Goal: Task Accomplishment & Management: Use online tool/utility

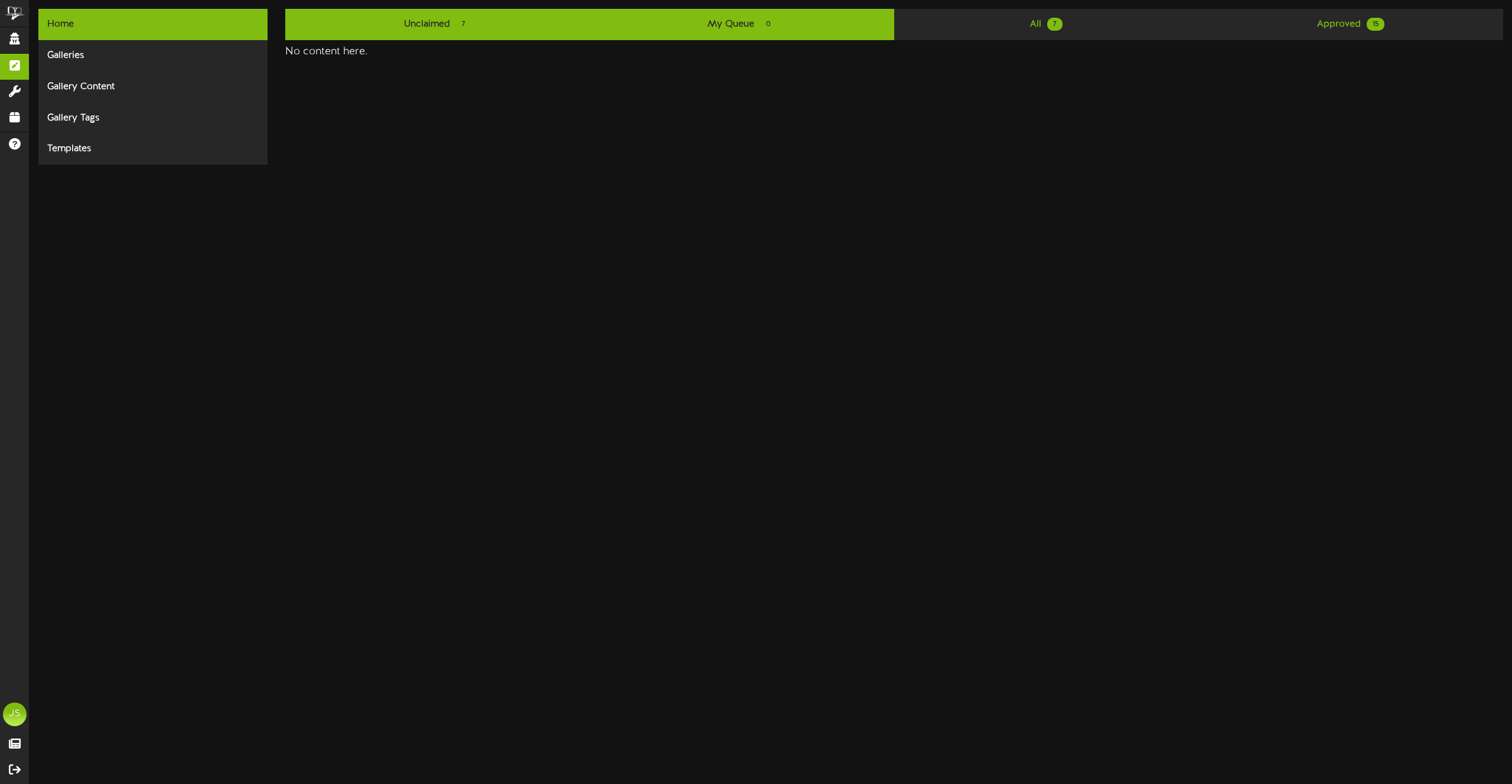
click at [484, 34] on link "Unclaimed 7" at bounding box center [437, 25] width 304 height 31
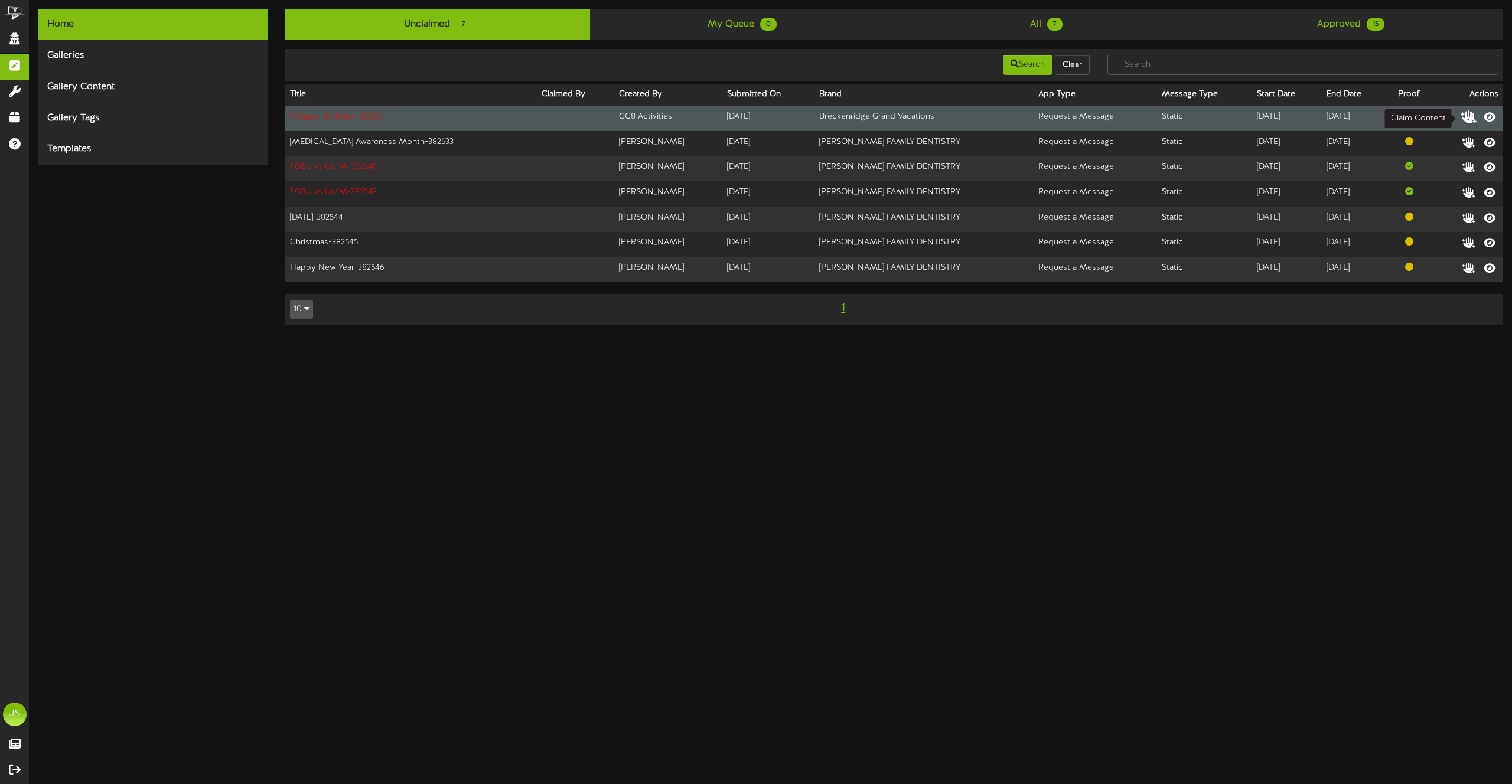
click at [1467, 119] on icon at bounding box center [1468, 116] width 16 height 13
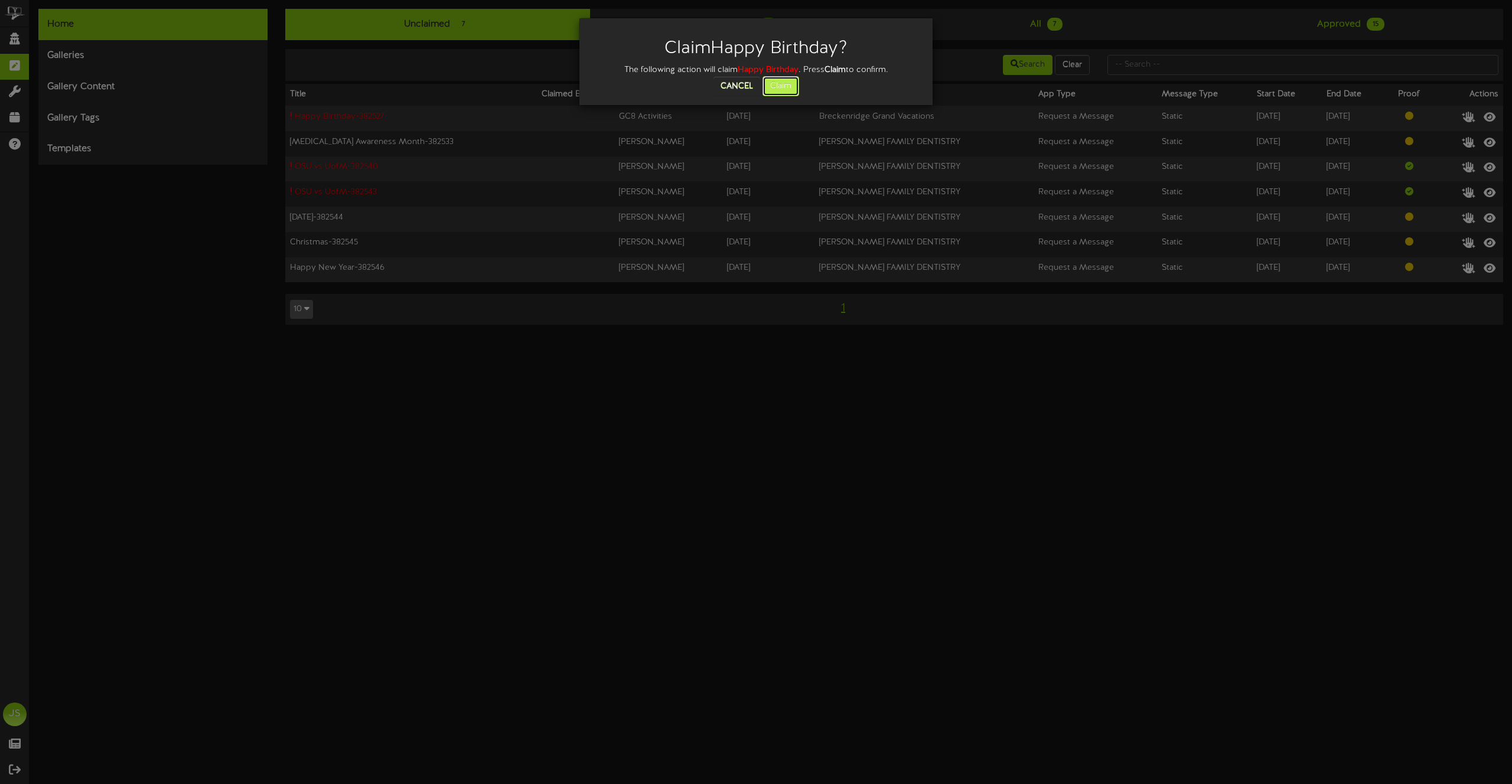
click at [781, 86] on button "Claim" at bounding box center [780, 86] width 37 height 20
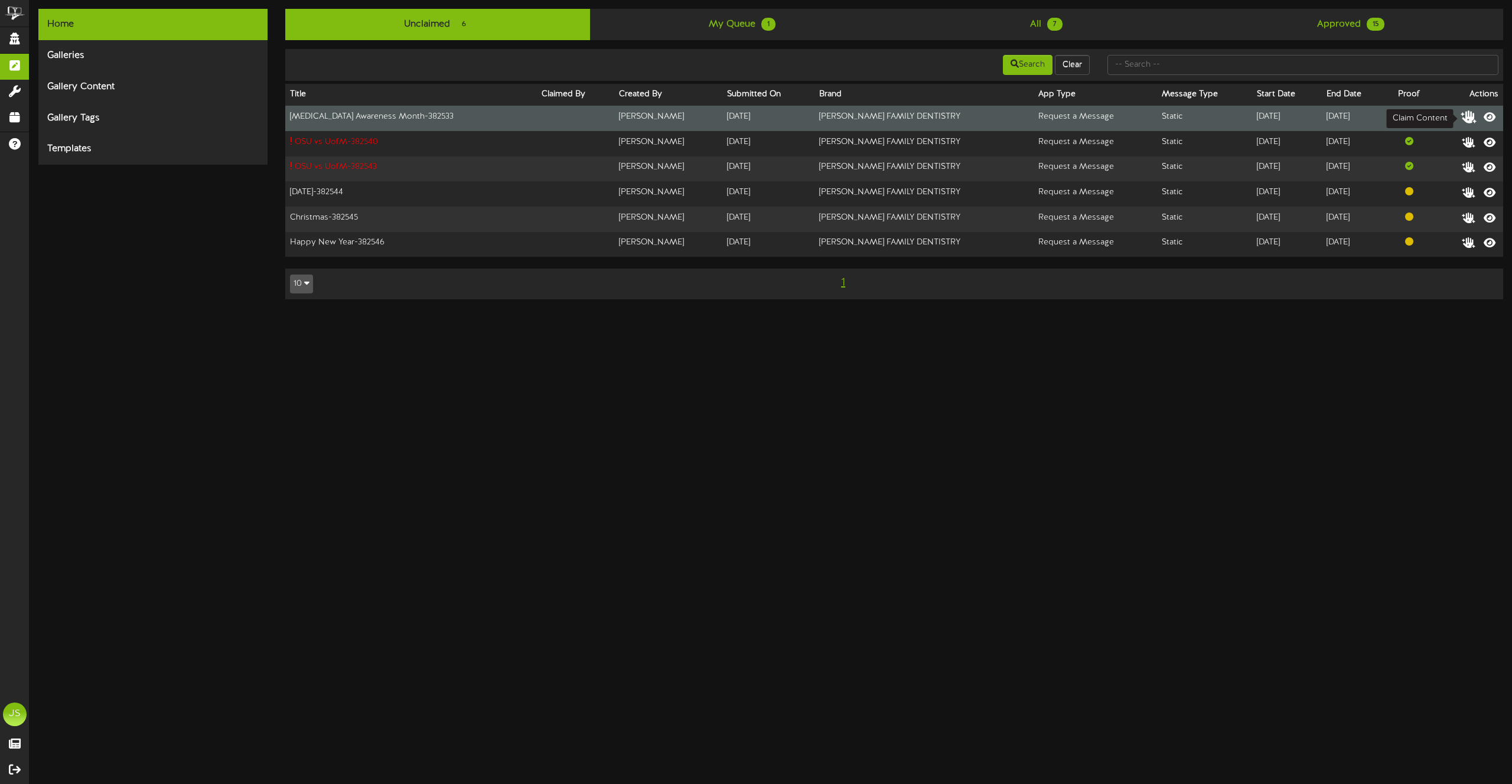
click at [1466, 114] on icon at bounding box center [1468, 116] width 16 height 13
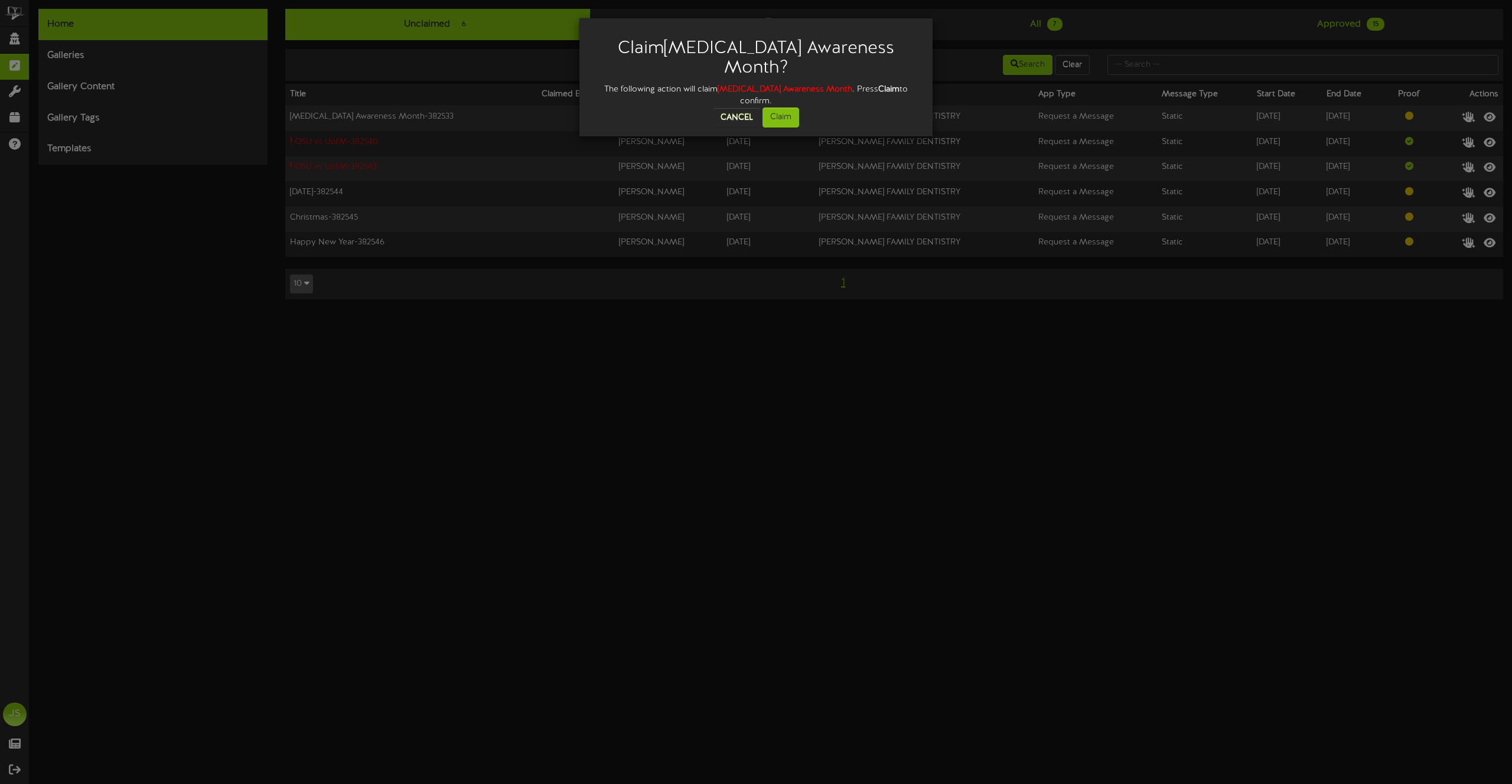
click at [802, 109] on div "Cancel Claim" at bounding box center [756, 117] width 336 height 20
click at [782, 111] on button "Claim" at bounding box center [780, 117] width 37 height 20
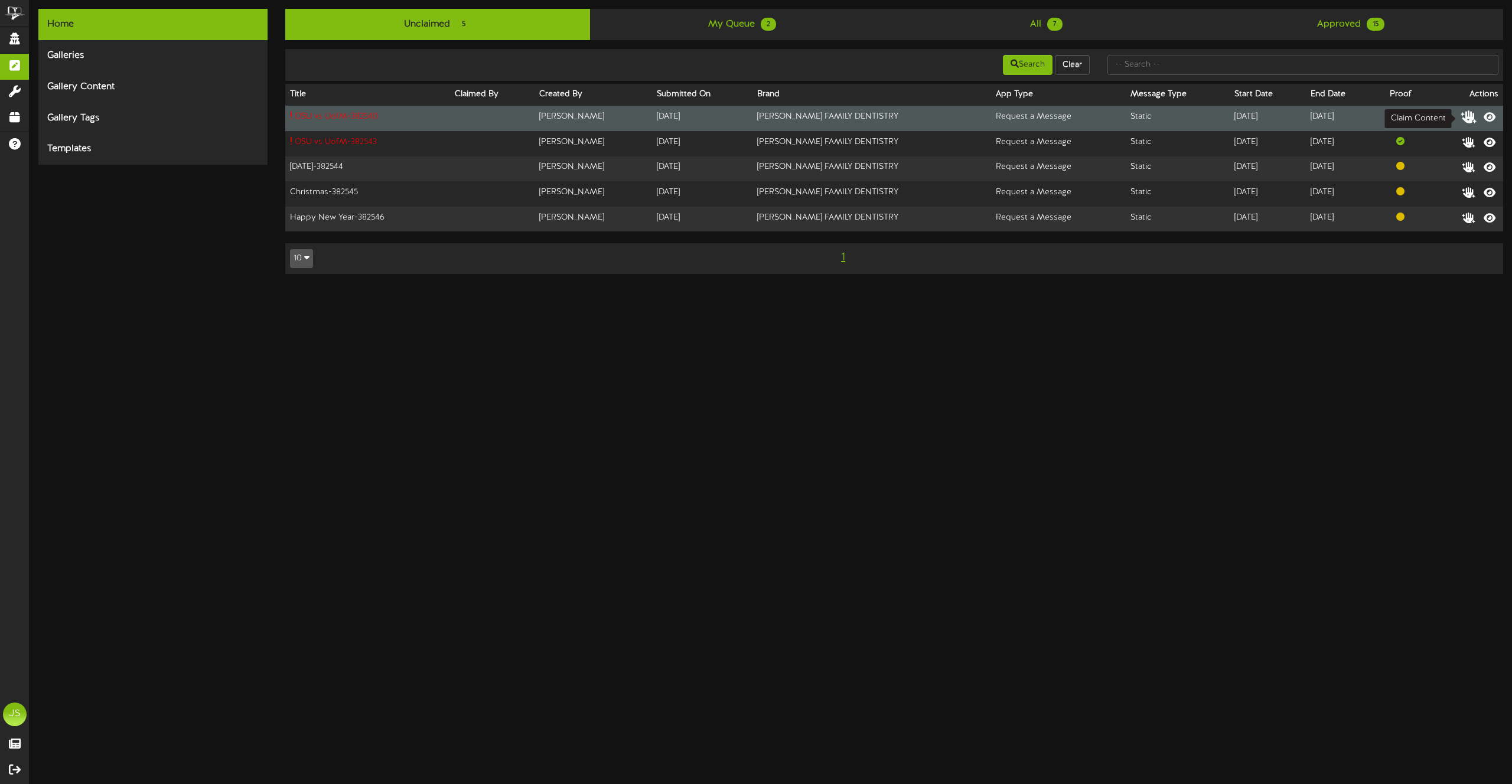
click at [1468, 115] on icon at bounding box center [1468, 116] width 16 height 13
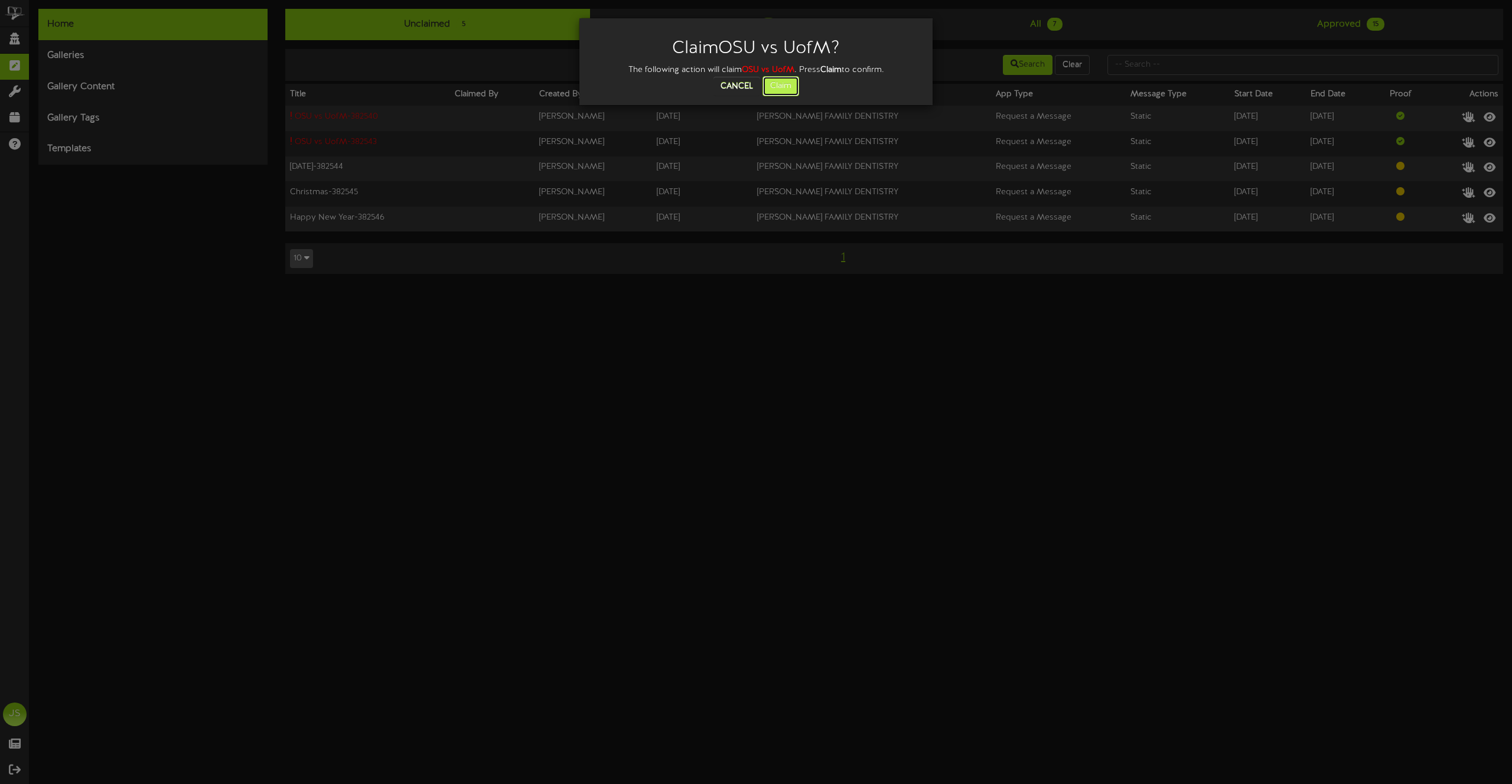
click at [779, 85] on button "Claim" at bounding box center [780, 86] width 37 height 20
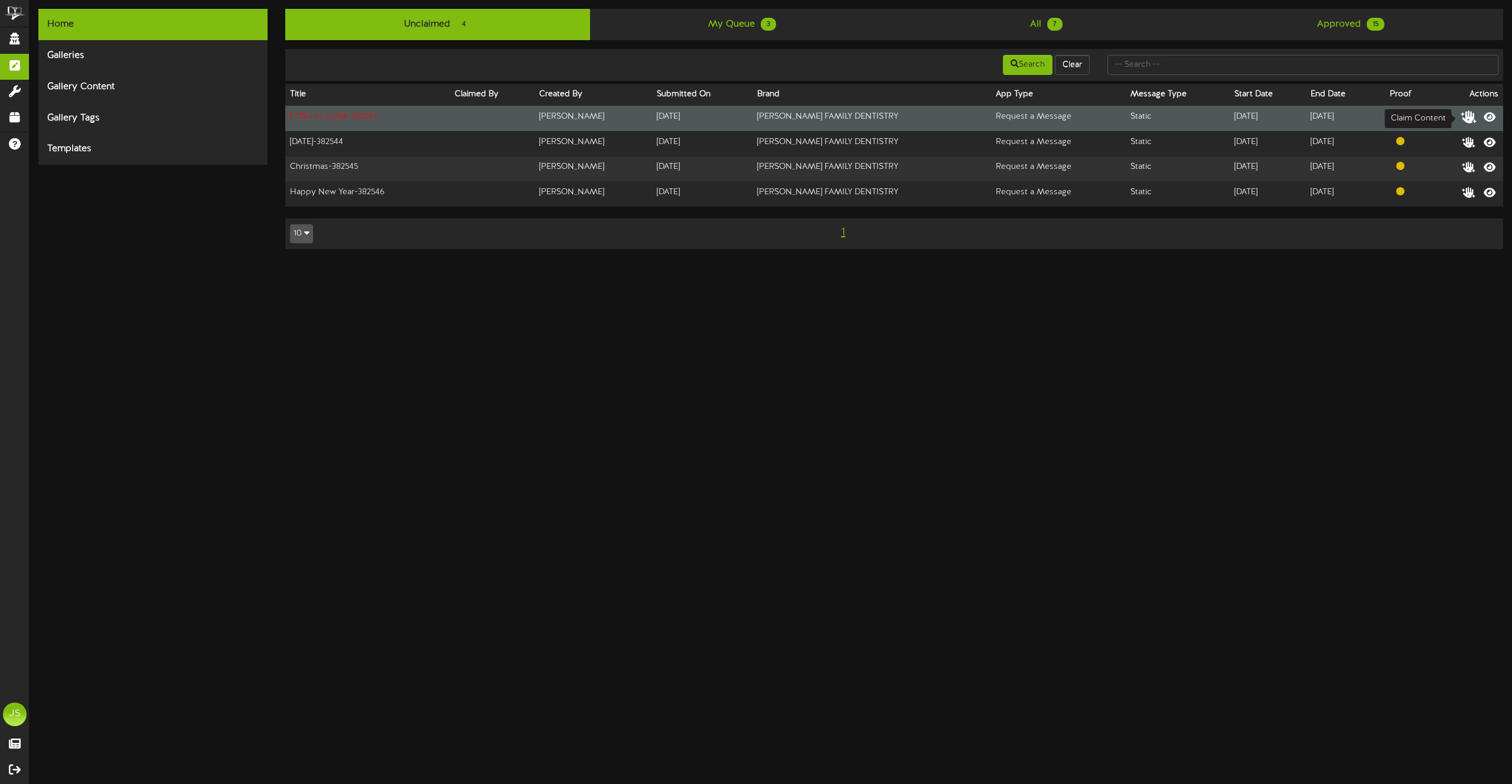
click at [1471, 115] on icon at bounding box center [1468, 116] width 16 height 13
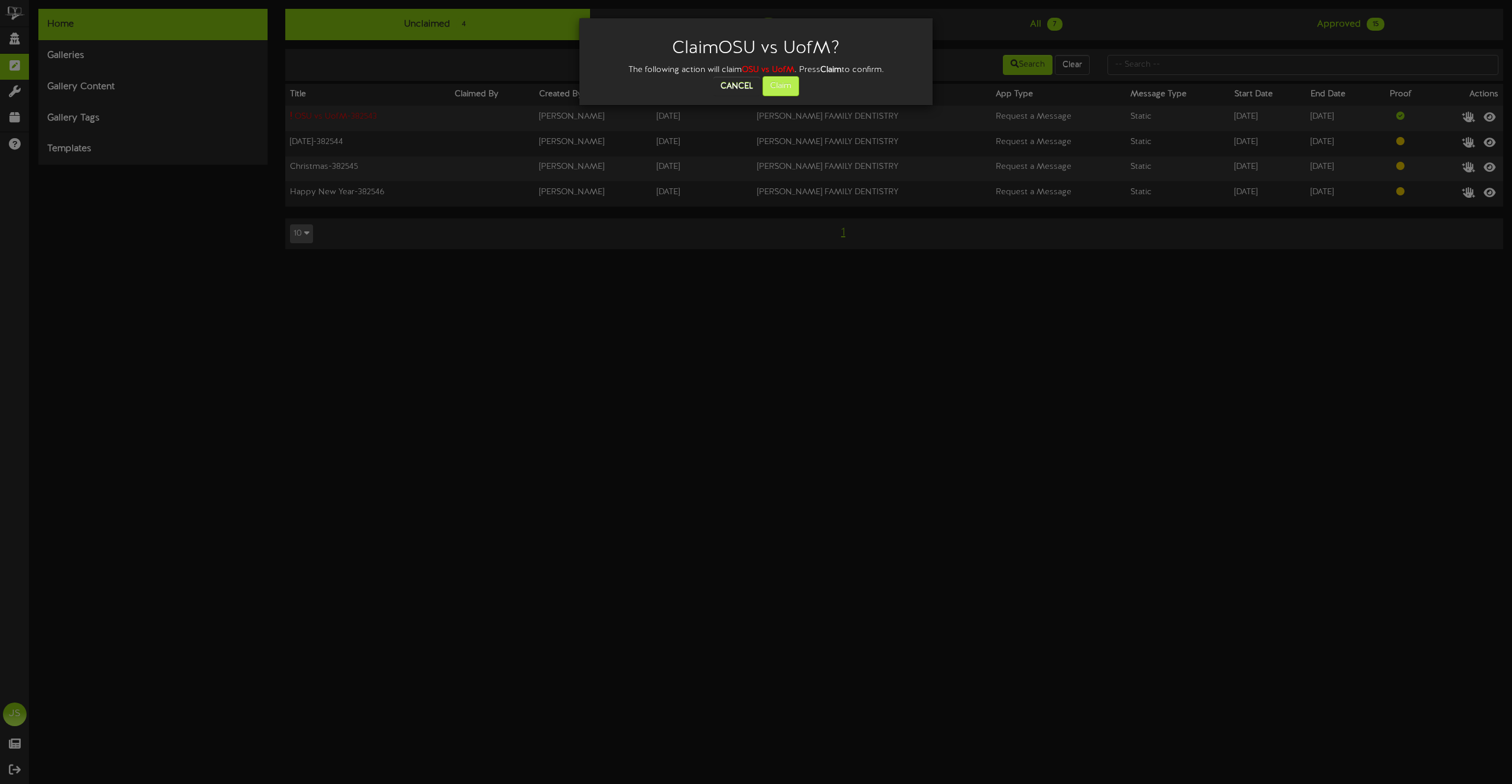
click at [799, 93] on div "Cancel Claim" at bounding box center [756, 86] width 336 height 20
click at [793, 92] on button "Claim" at bounding box center [780, 86] width 37 height 20
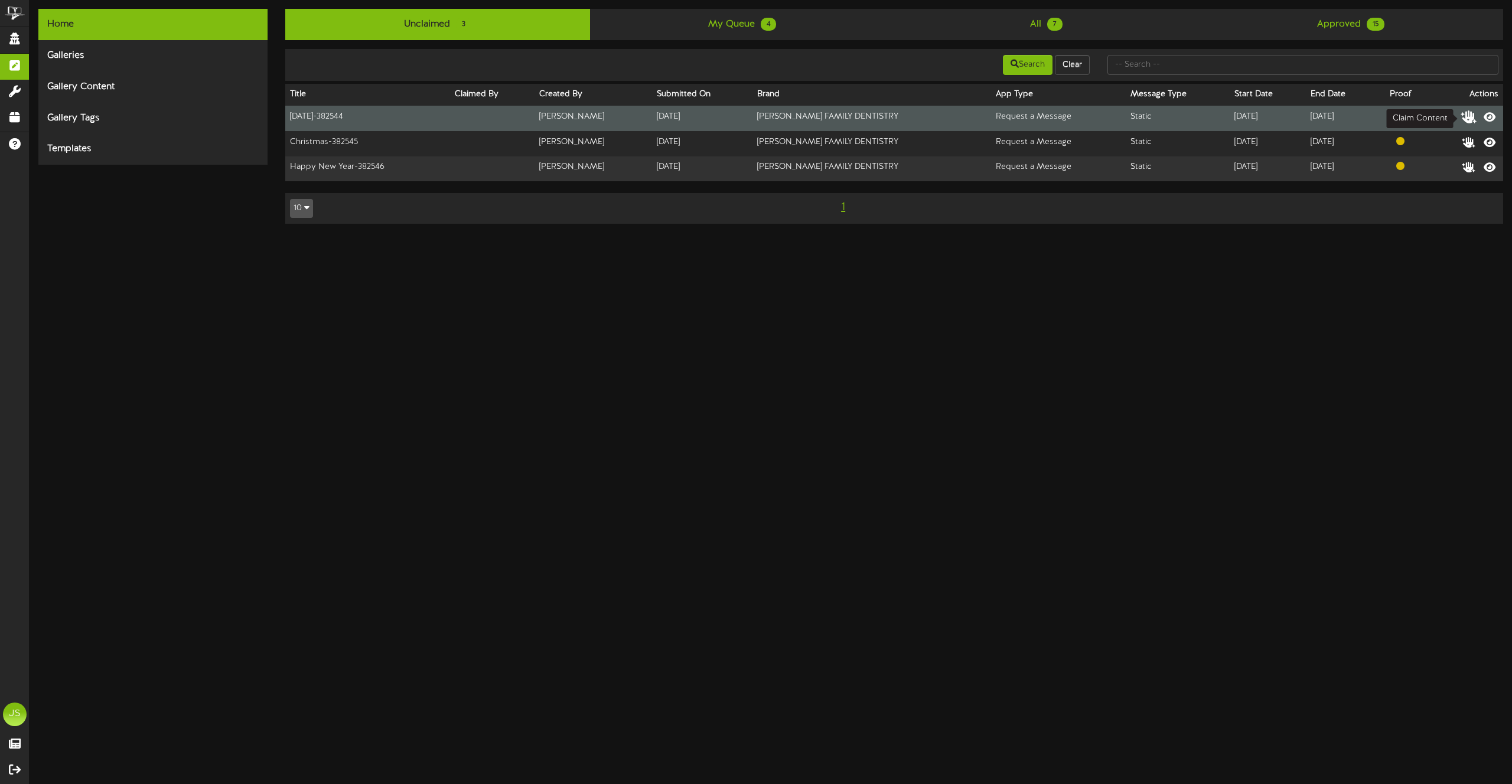
click at [1468, 117] on icon at bounding box center [1468, 116] width 16 height 13
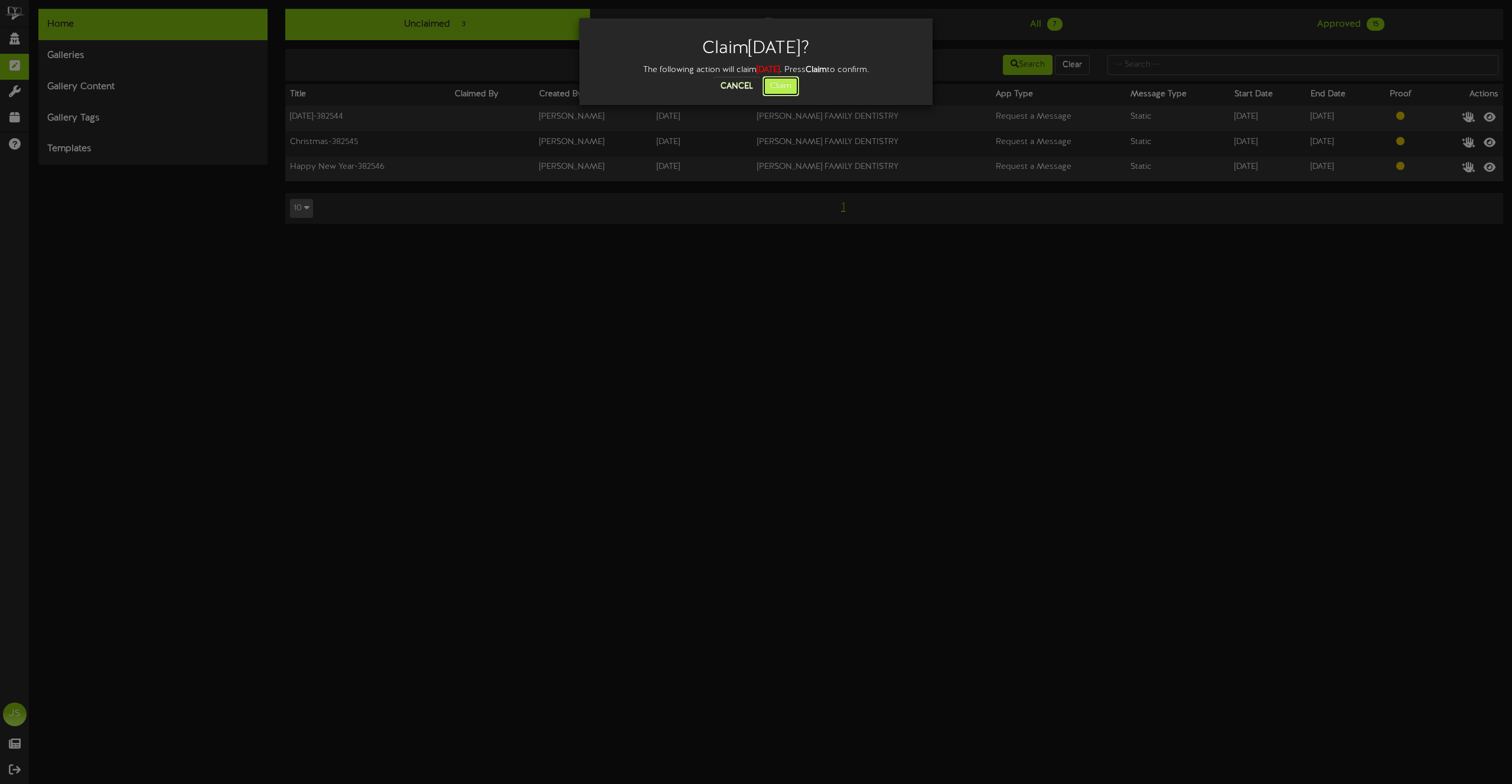
click at [794, 92] on button "Claim" at bounding box center [780, 86] width 37 height 20
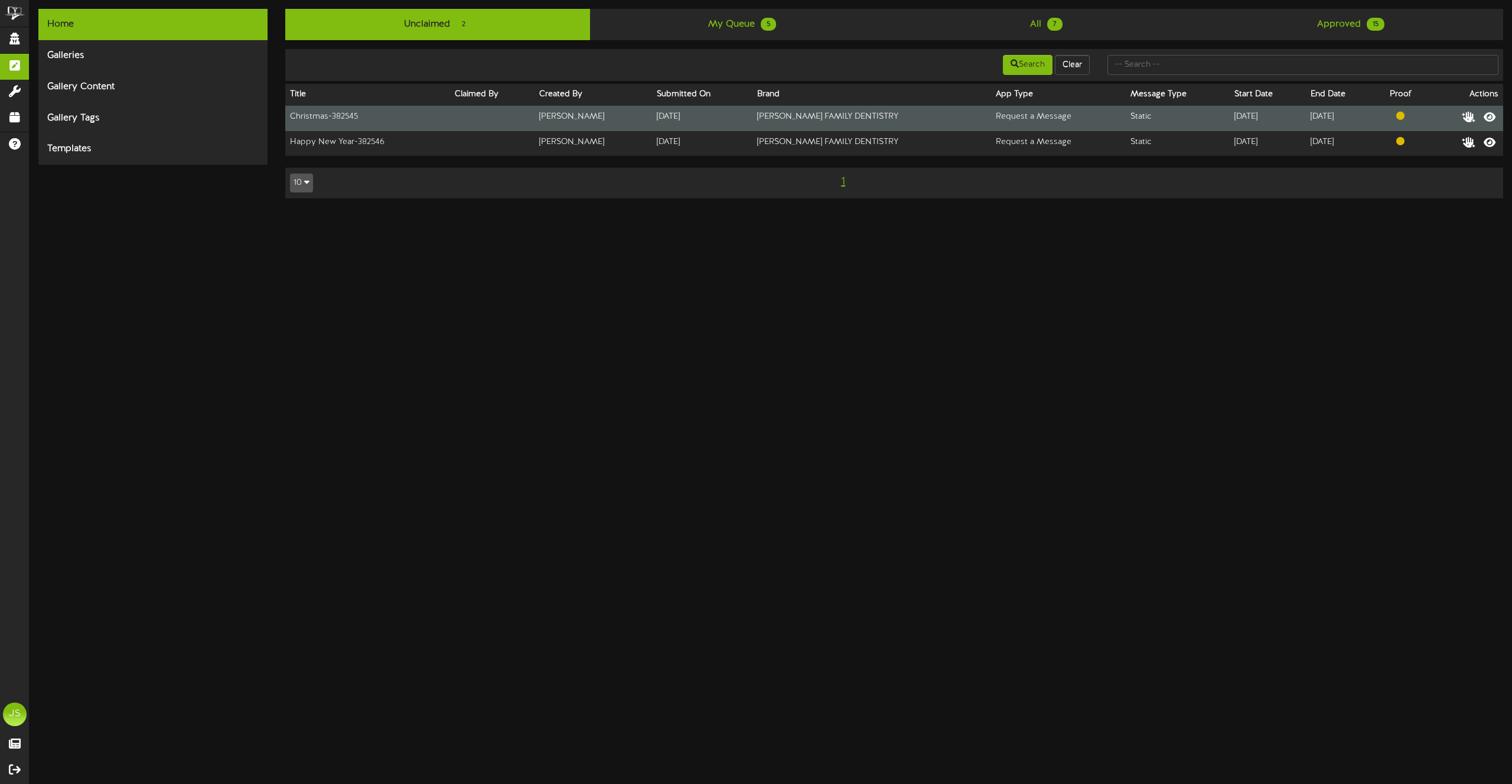
click at [1455, 120] on td at bounding box center [1464, 118] width 78 height 25
click at [1464, 115] on icon at bounding box center [1468, 116] width 16 height 13
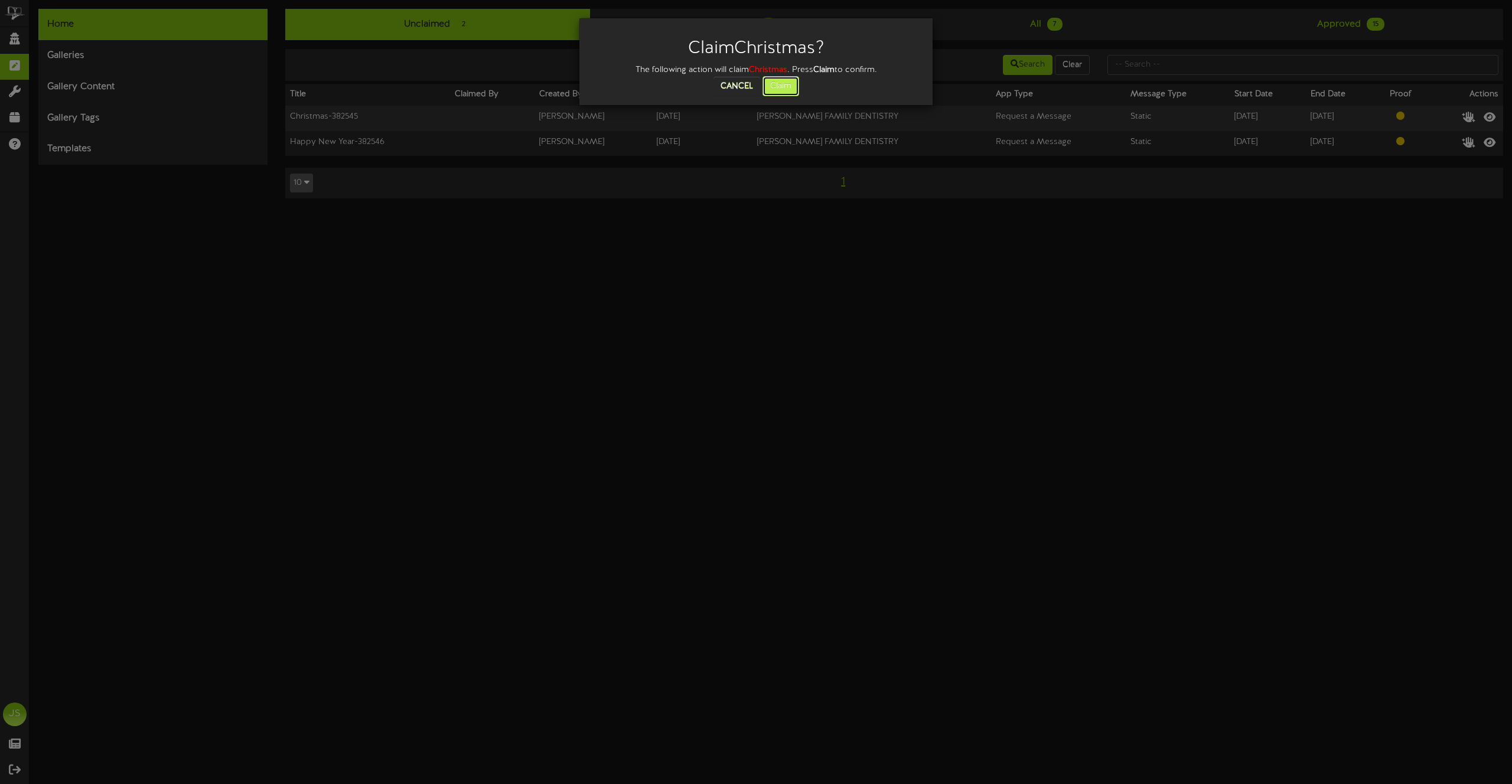
click at [791, 93] on button "Claim" at bounding box center [780, 86] width 37 height 20
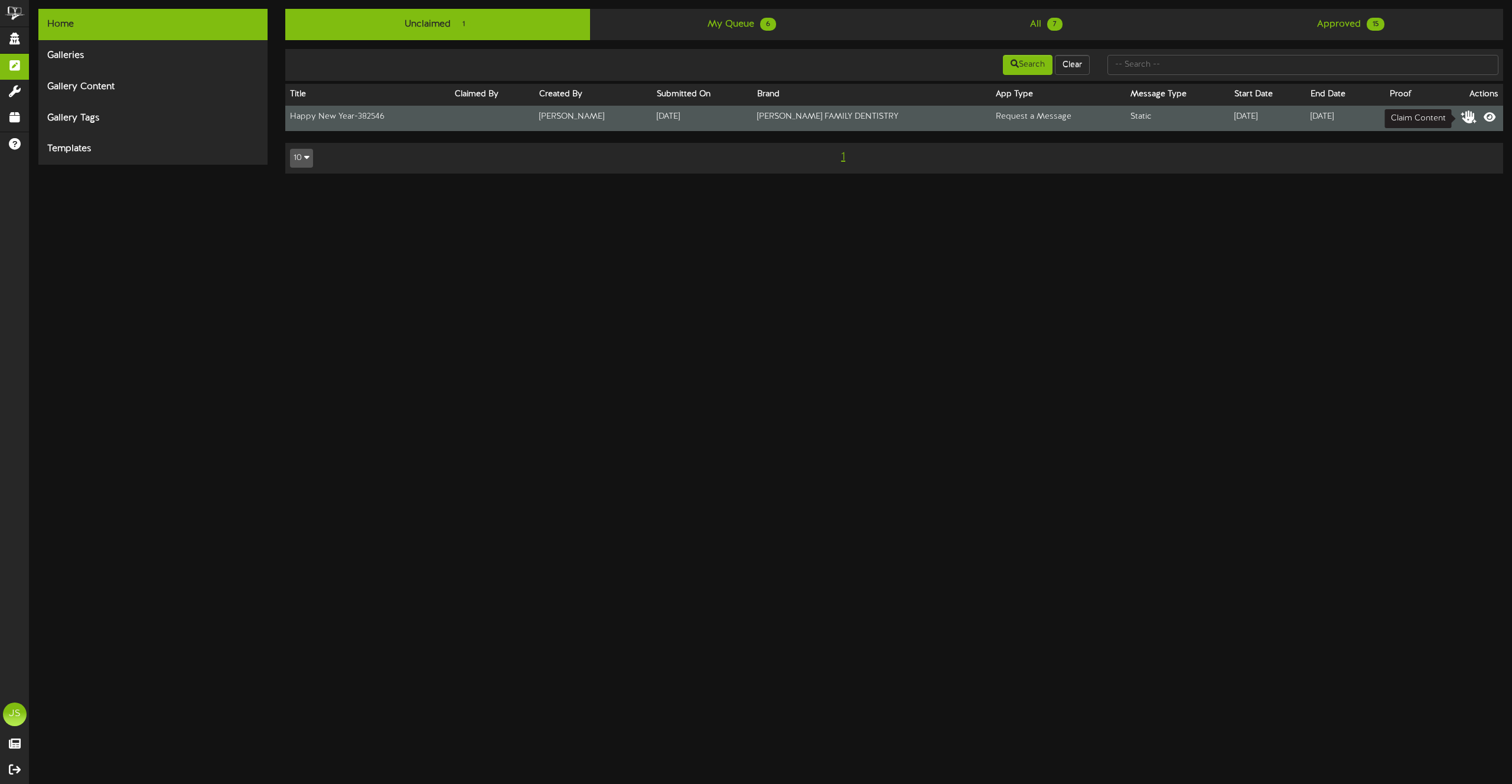
click at [1470, 115] on icon at bounding box center [1468, 116] width 16 height 13
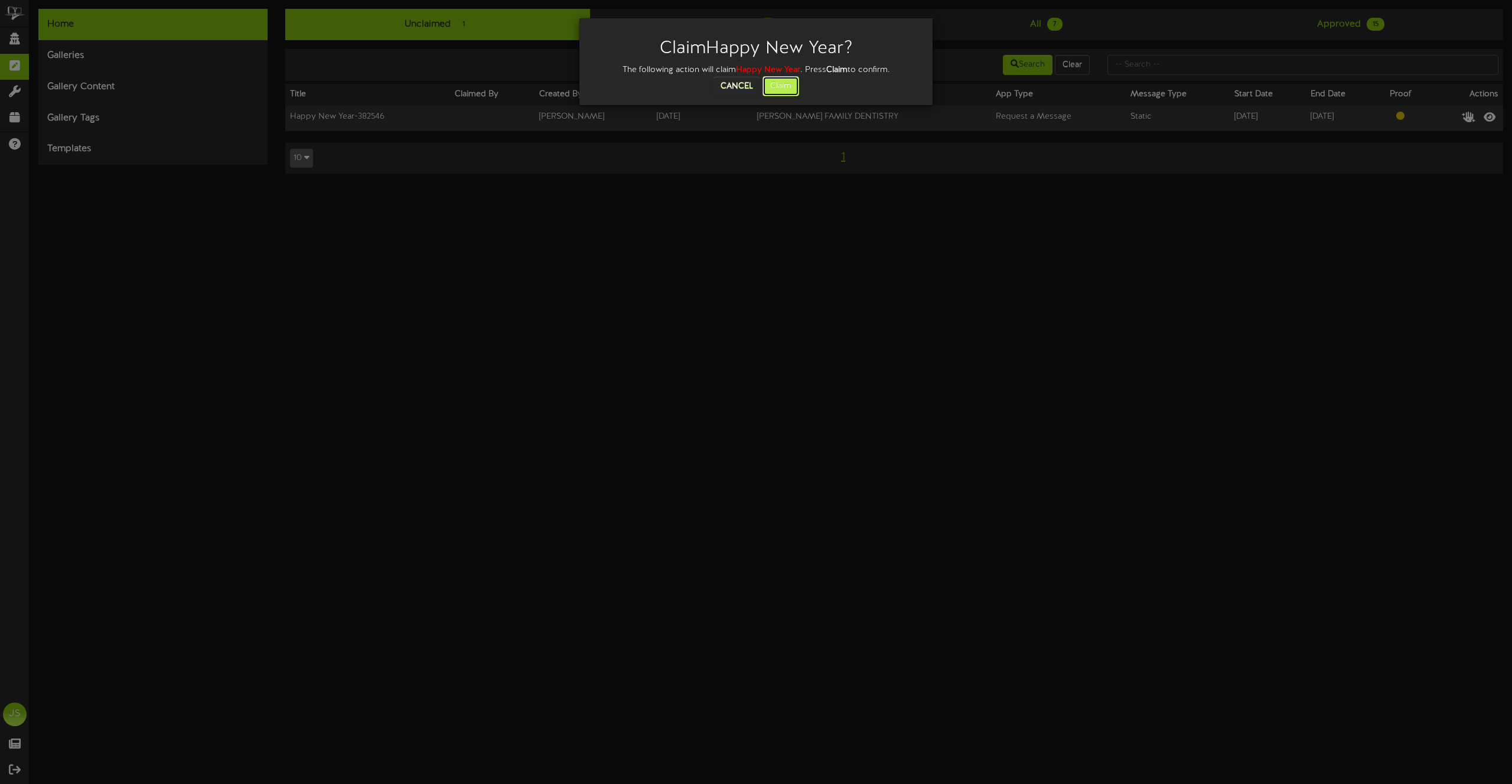
click at [780, 93] on button "Claim" at bounding box center [780, 86] width 37 height 20
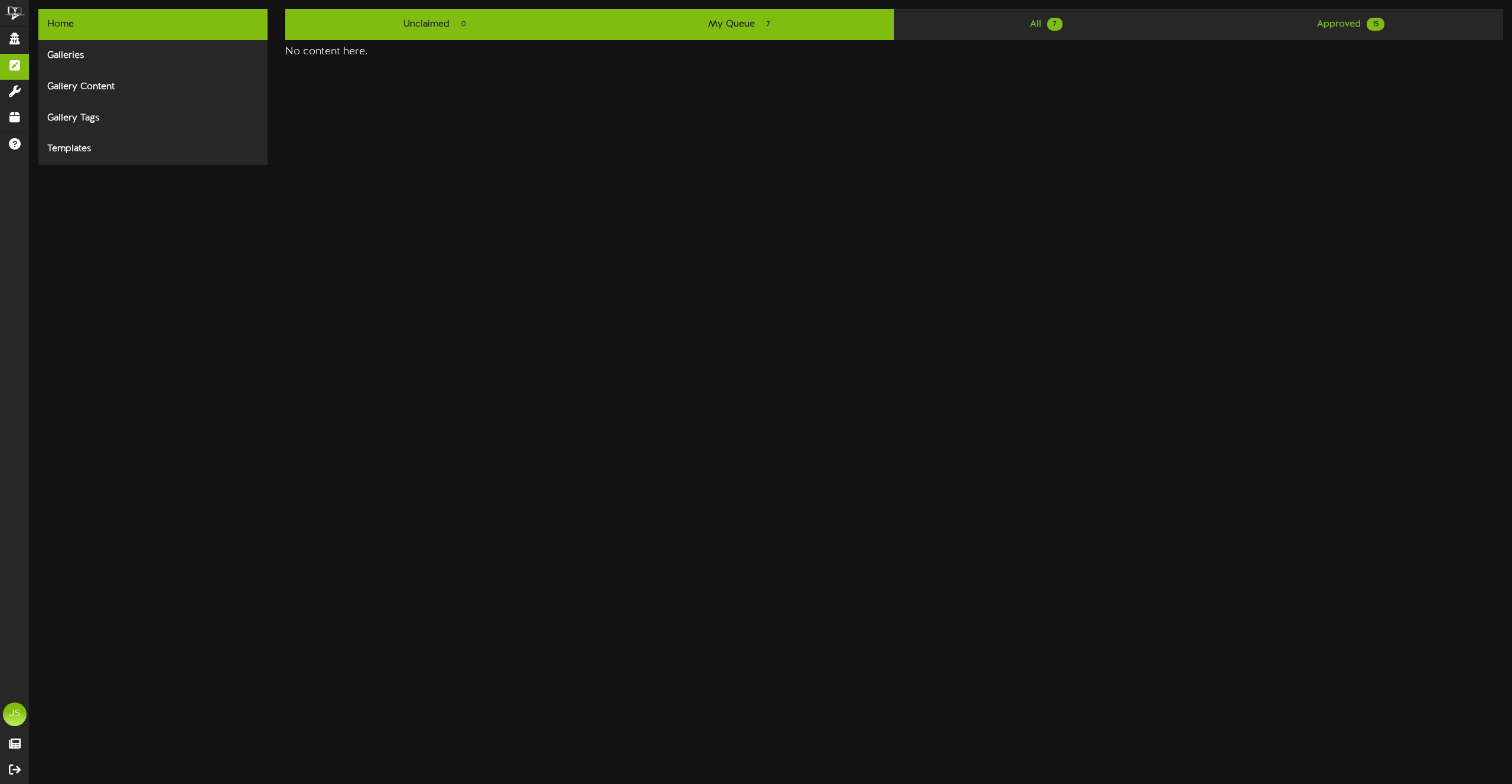
click at [687, 27] on link "My Queue 7" at bounding box center [742, 25] width 304 height 31
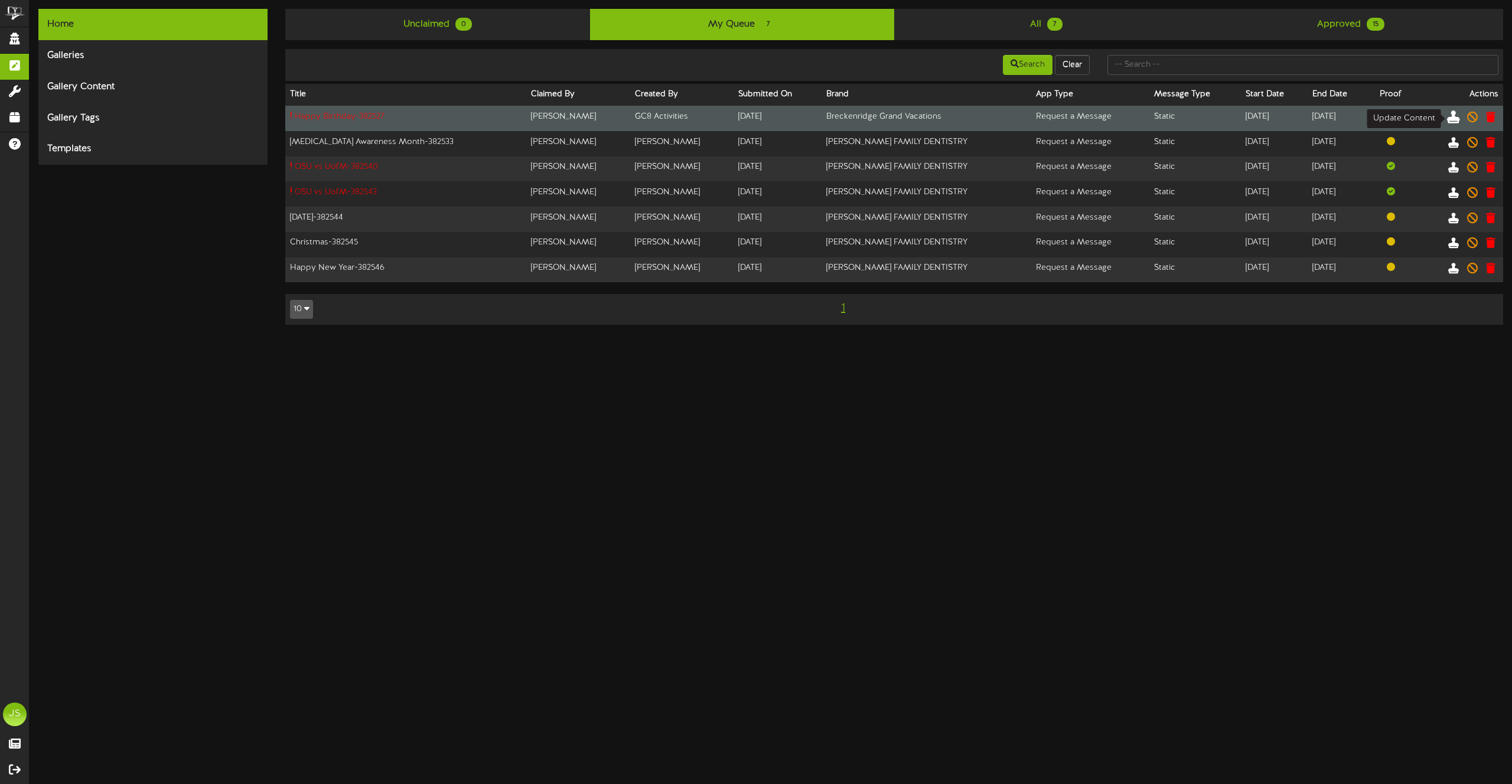
click at [1450, 118] on icon at bounding box center [1453, 116] width 13 height 13
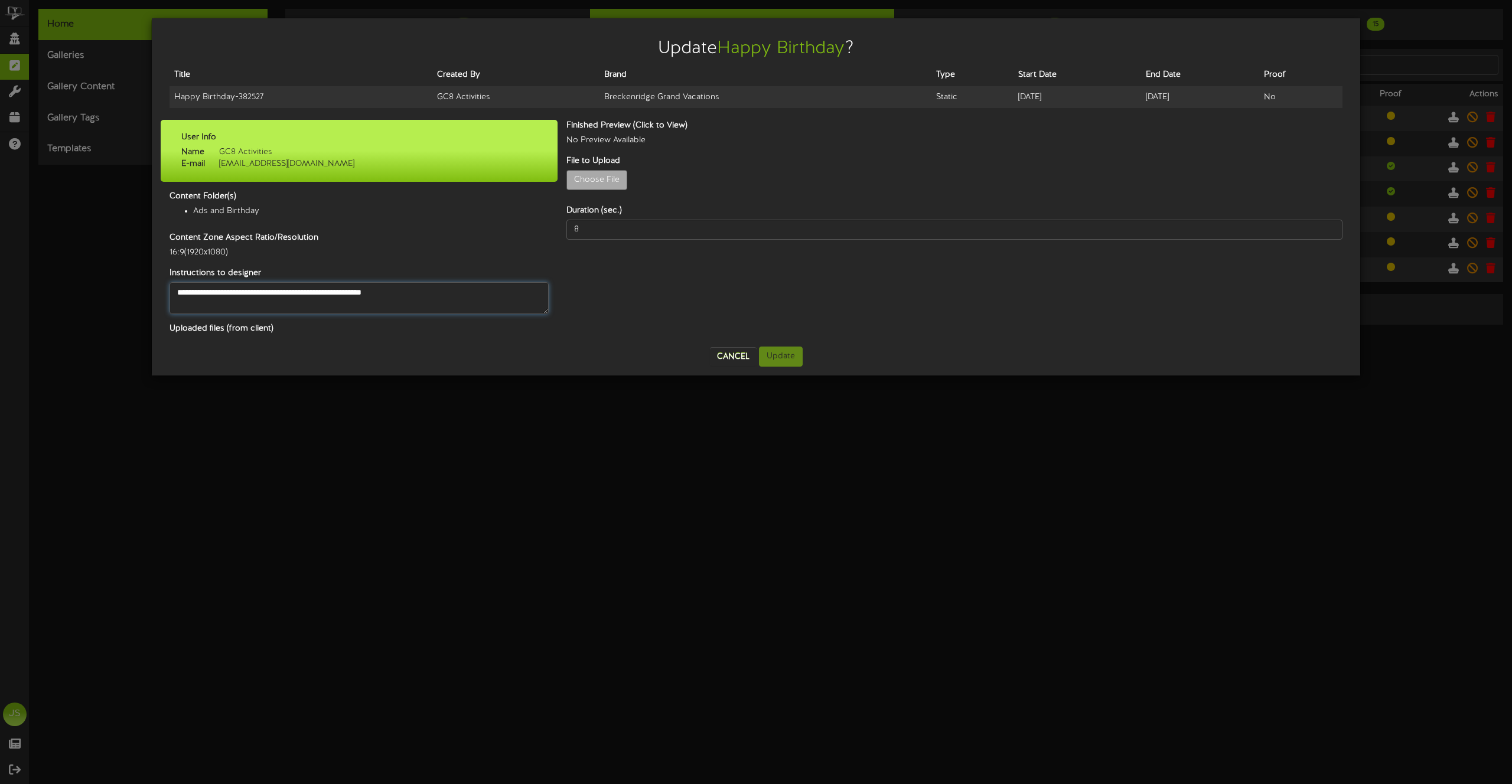
drag, startPoint x: 177, startPoint y: 292, endPoint x: 353, endPoint y: 273, distance: 177.0
click at [278, 290] on textarea "**********" at bounding box center [359, 298] width 379 height 32
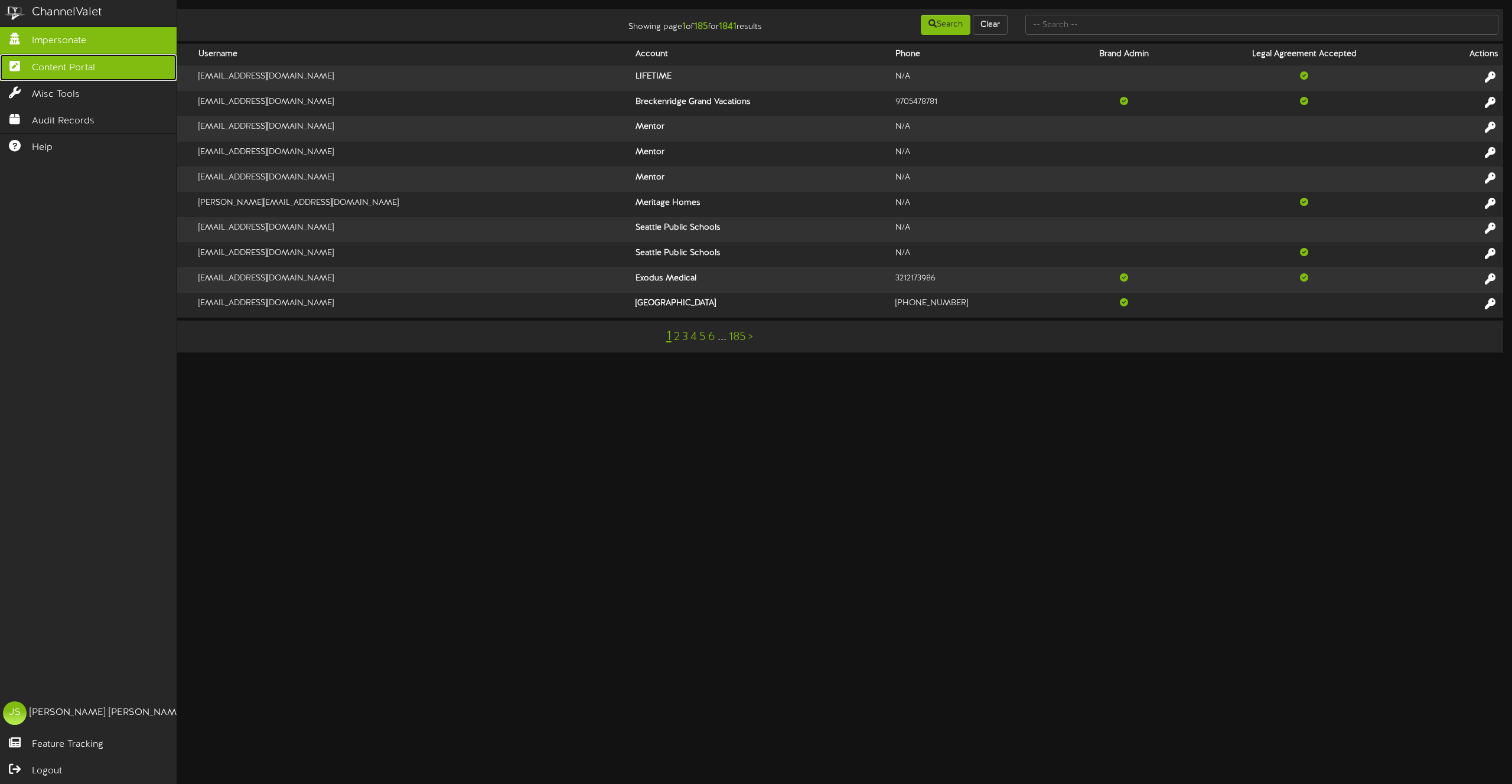
click at [22, 61] on icon at bounding box center [15, 65] width 30 height 9
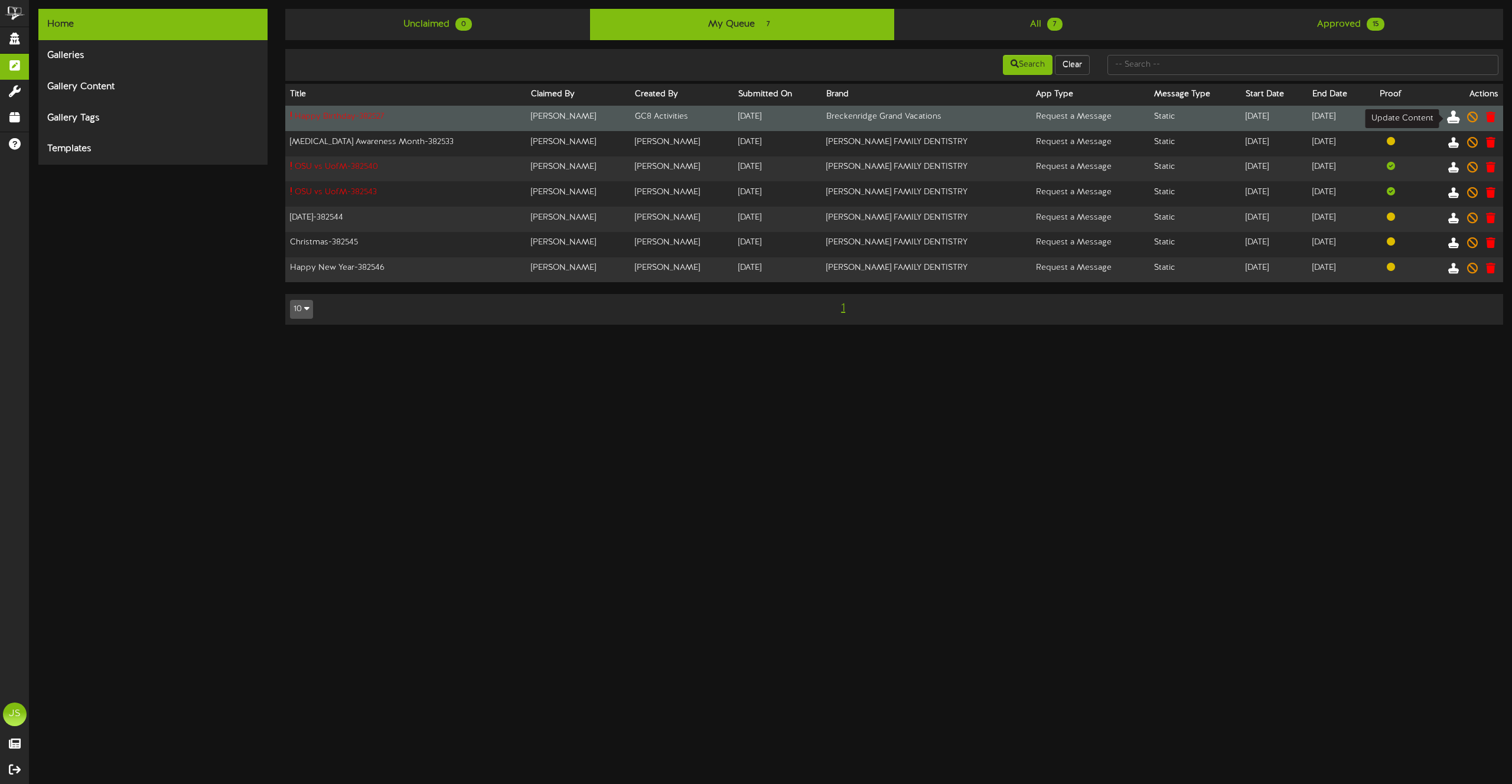
click at [1455, 118] on icon at bounding box center [1453, 116] width 13 height 13
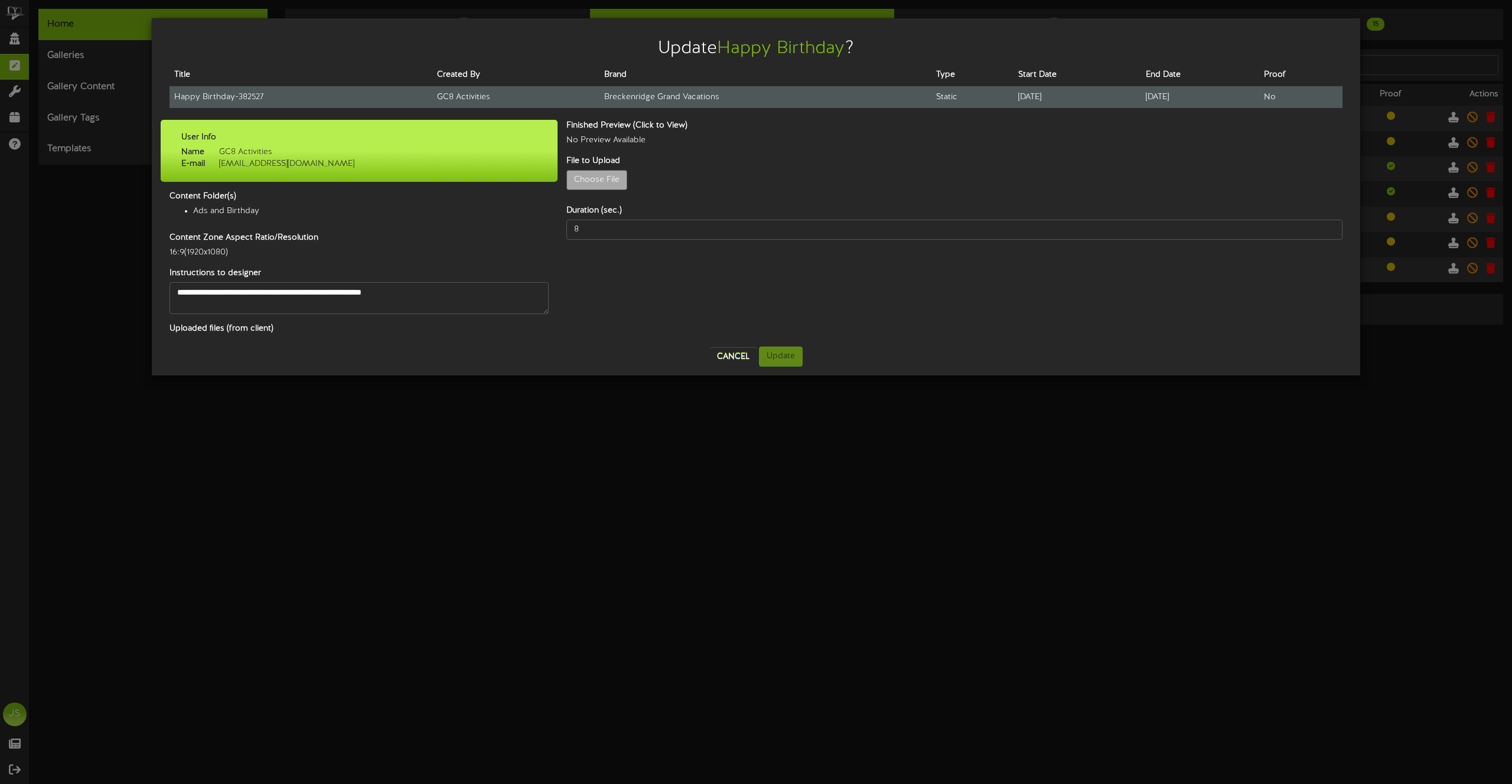
click at [204, 90] on td "Happy Birthday - 382527" at bounding box center [300, 97] width 263 height 22
copy tr "Happy Birthday - 382527"
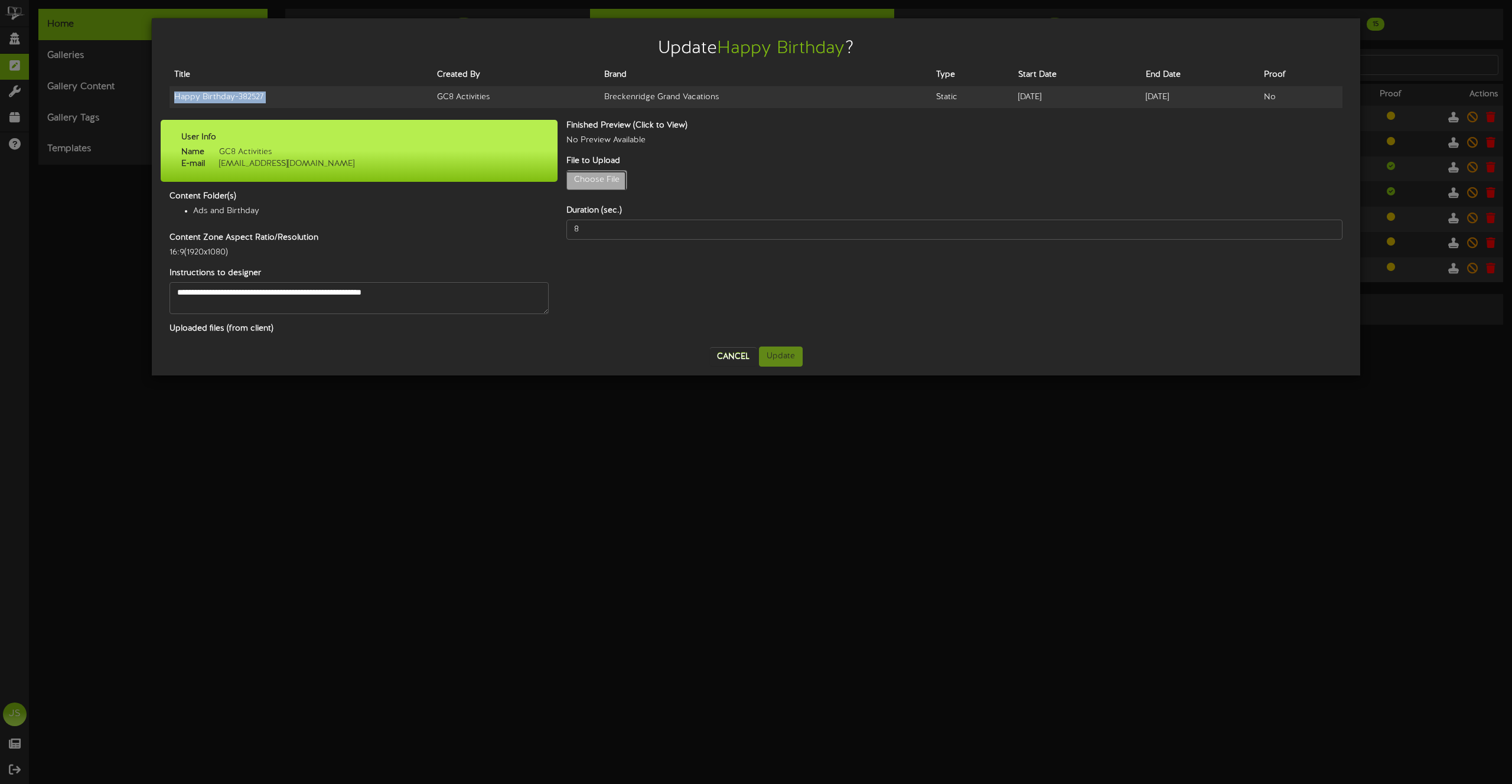
type input "**********"
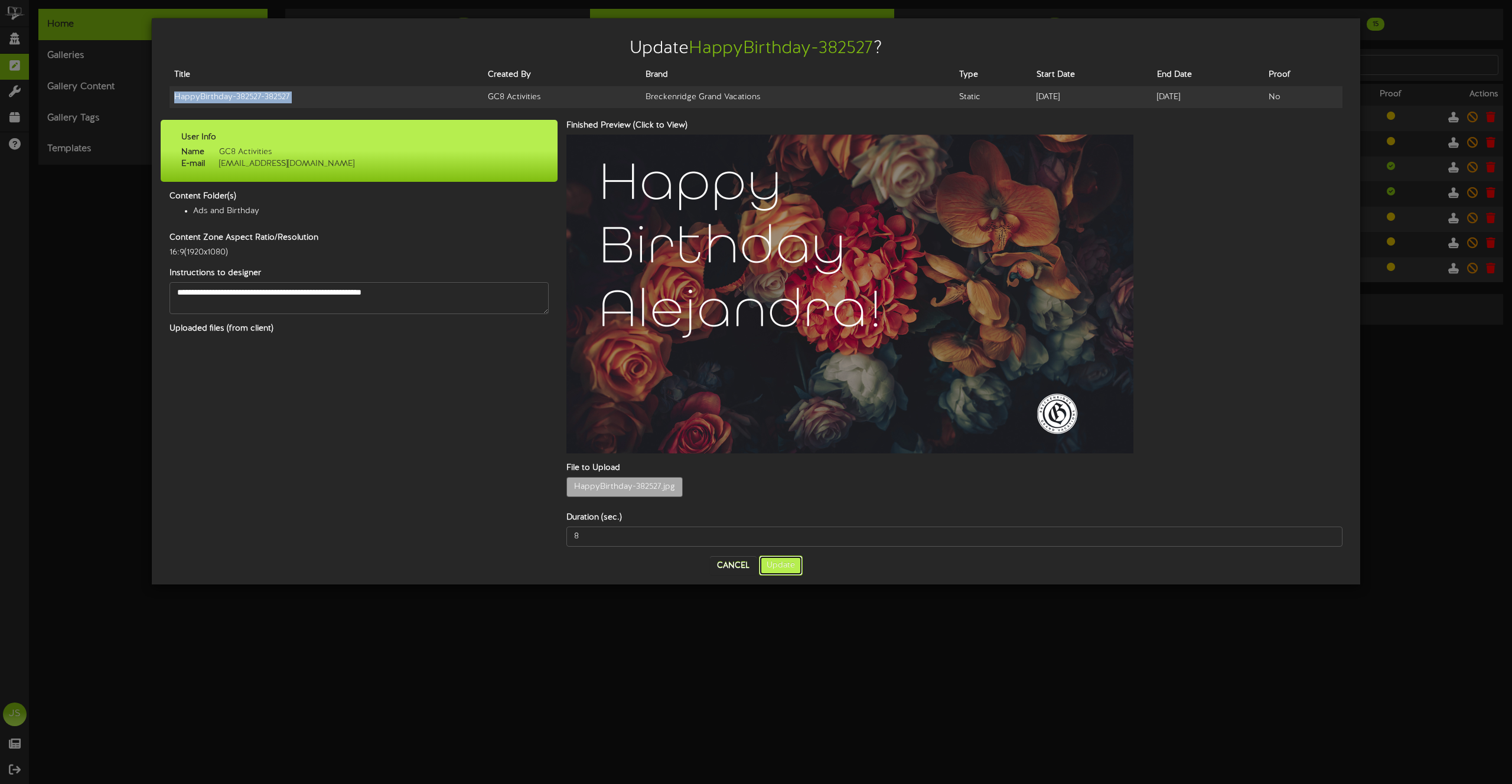
click at [776, 556] on button "Update" at bounding box center [780, 565] width 44 height 20
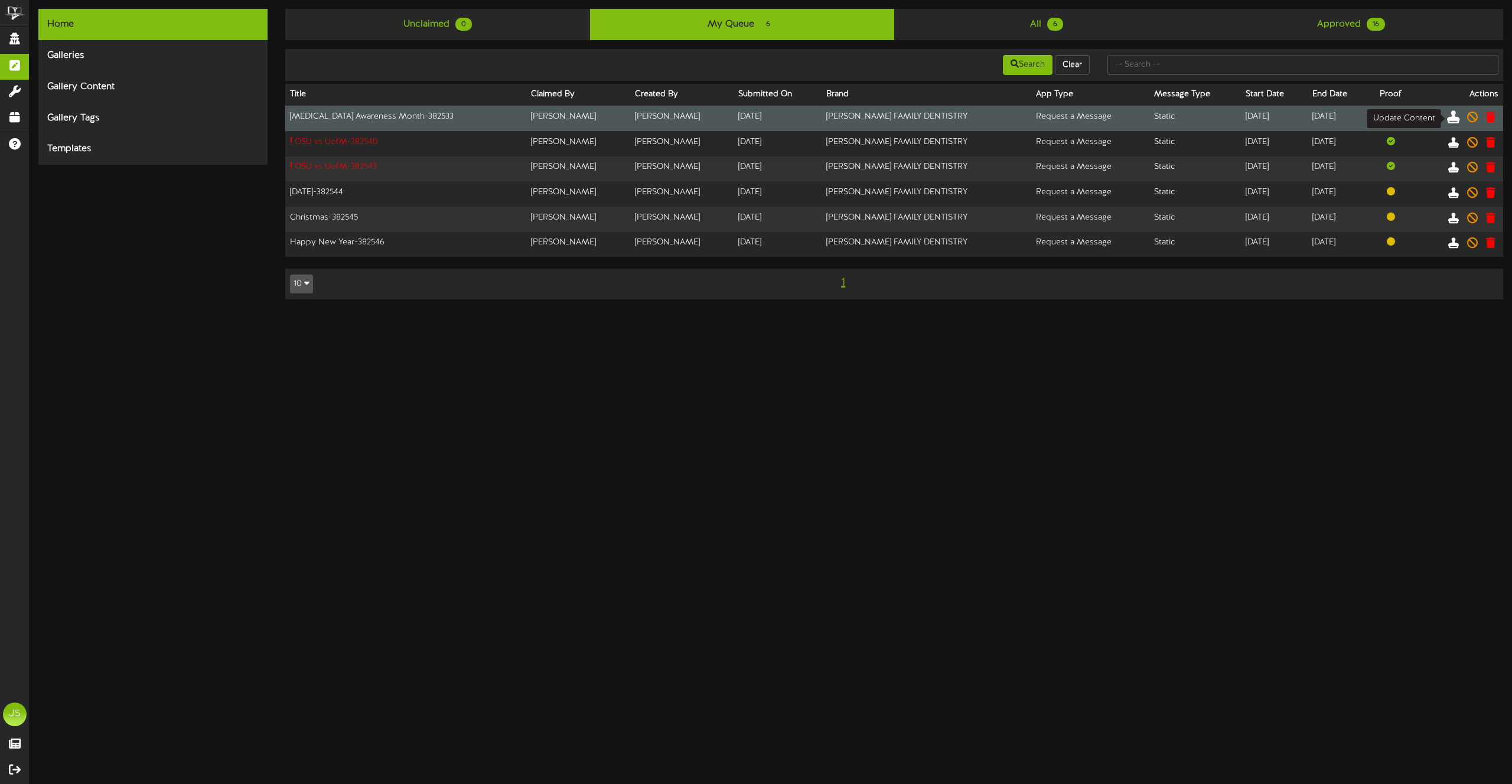
click at [1453, 121] on icon at bounding box center [1453, 116] width 13 height 13
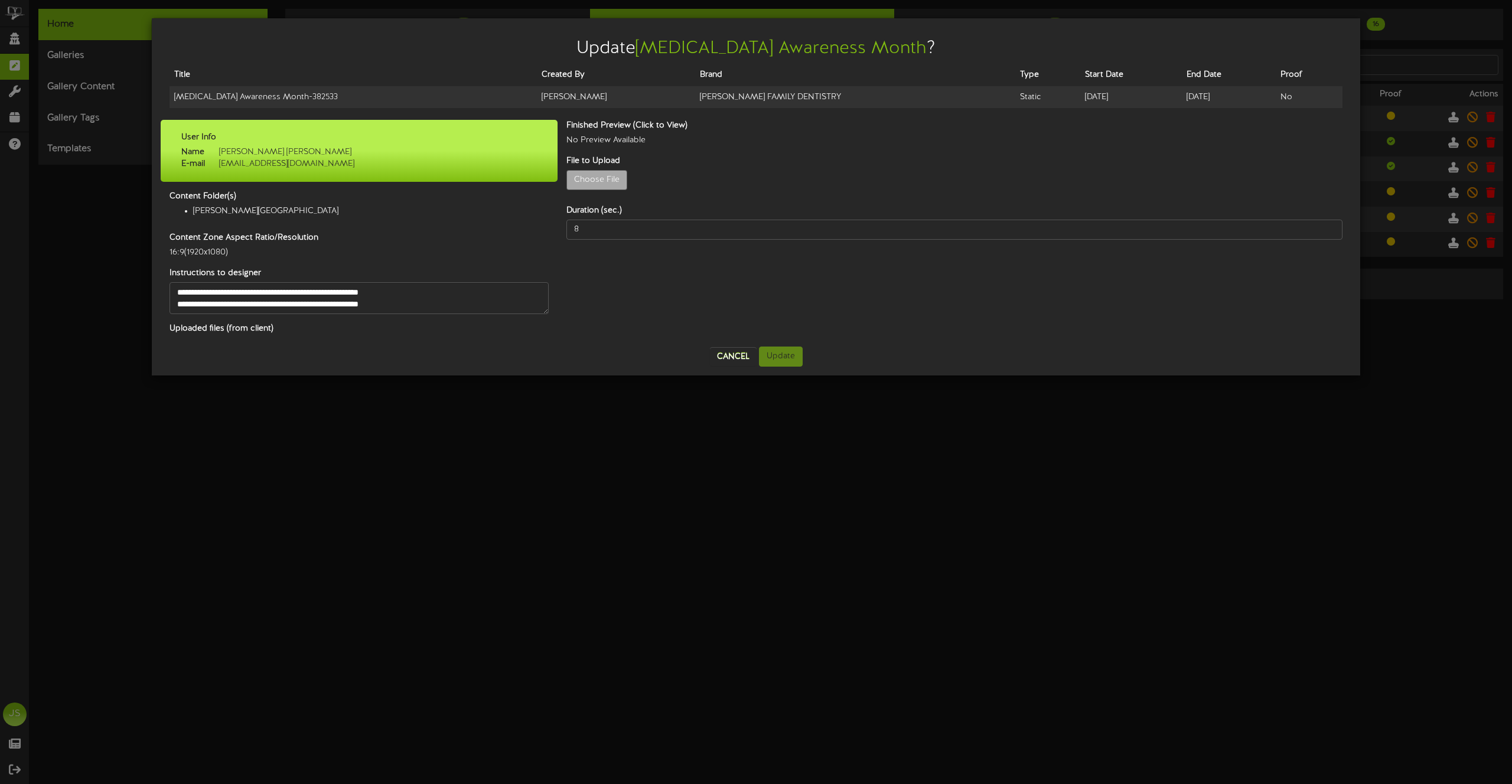
click at [395, 483] on div "Update Breast Cancer Awareness Month ? Title Created By Brand Type Start Date E…" at bounding box center [756, 392] width 1512 height 784
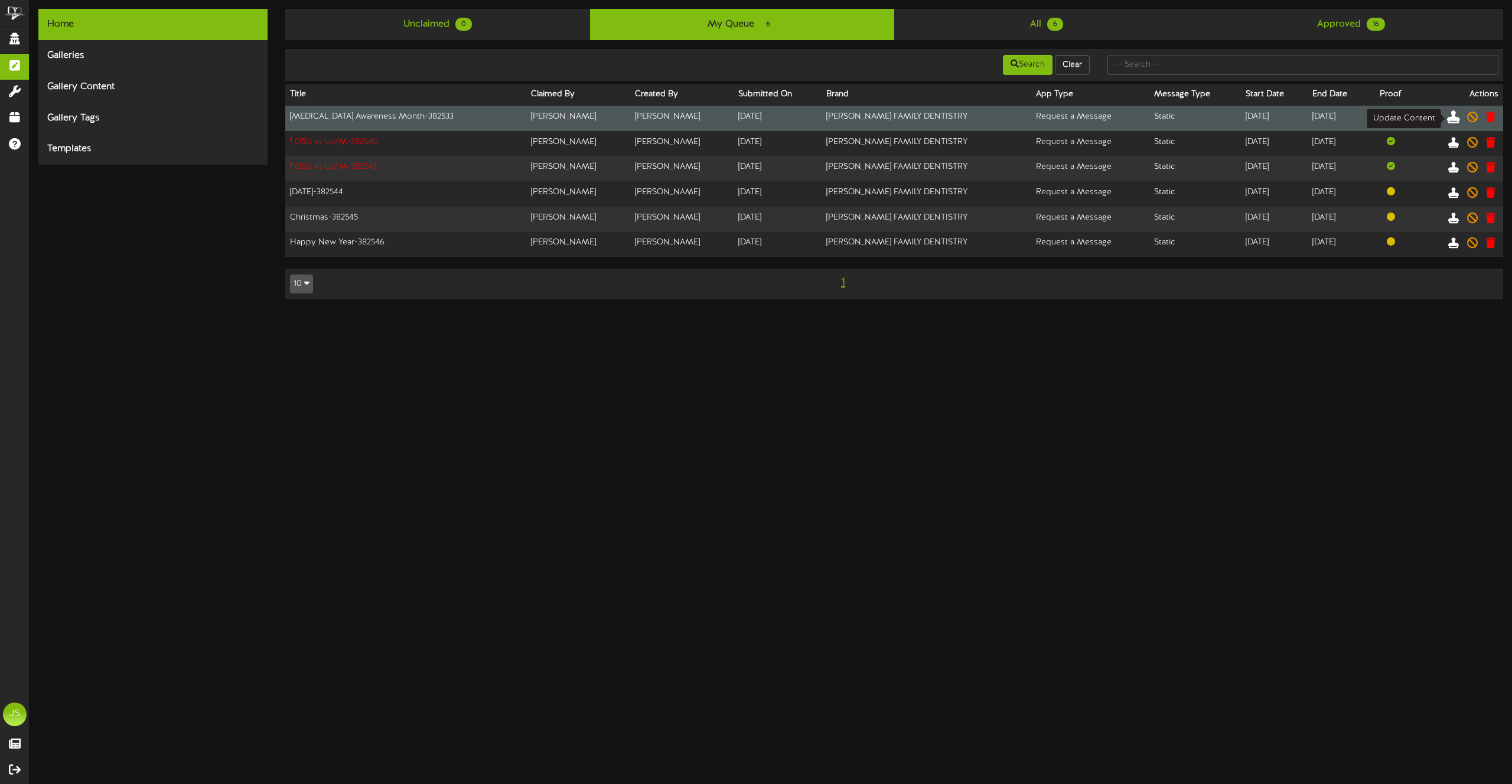
click at [1456, 120] on icon at bounding box center [1453, 116] width 13 height 13
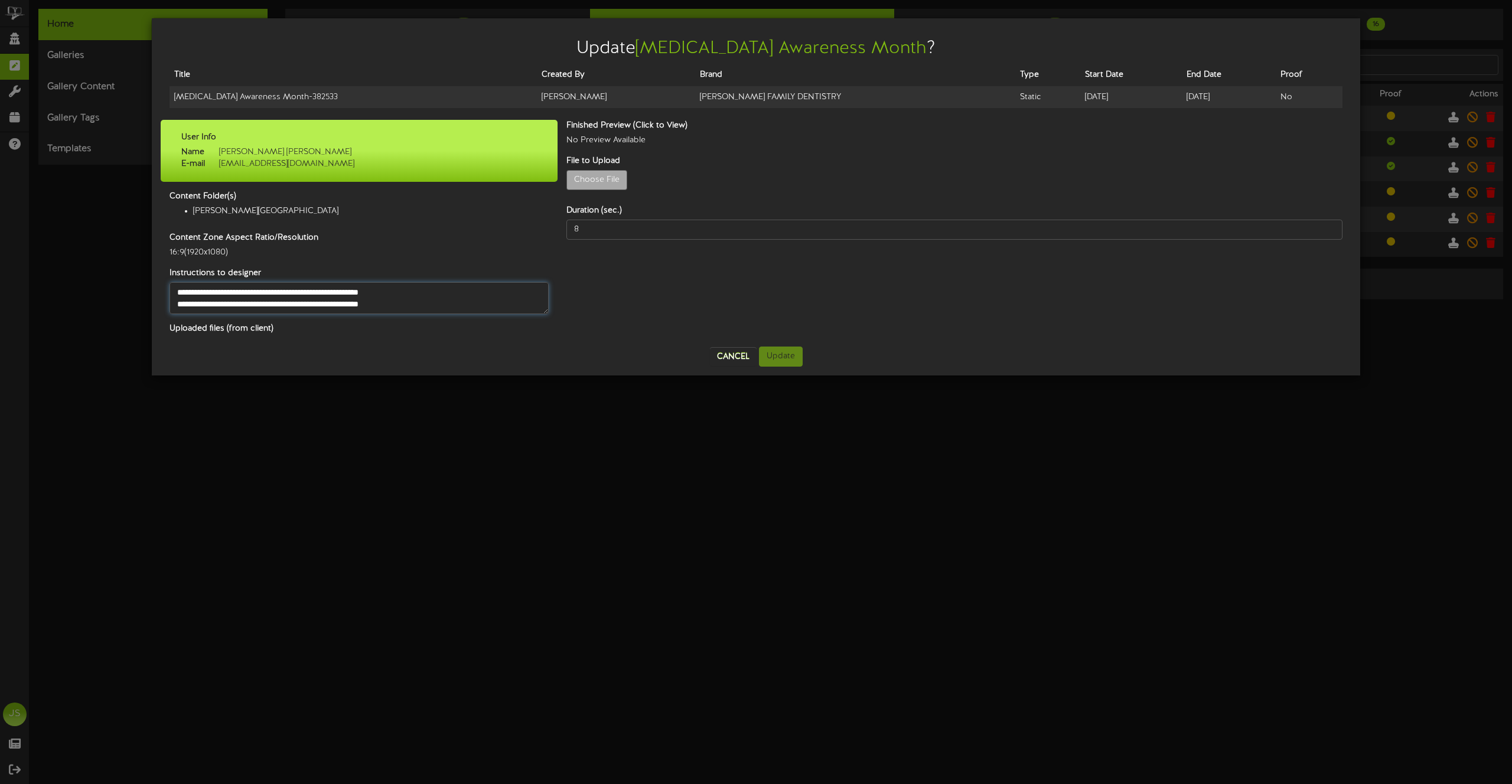
drag, startPoint x: 420, startPoint y: 292, endPoint x: 311, endPoint y: 291, distance: 109.0
click at [311, 291] on textarea "**********" at bounding box center [359, 298] width 379 height 32
